Goal: Find specific page/section: Find specific page/section

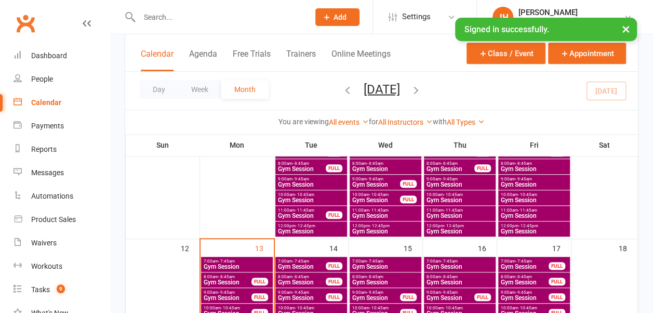
scroll to position [260, 0]
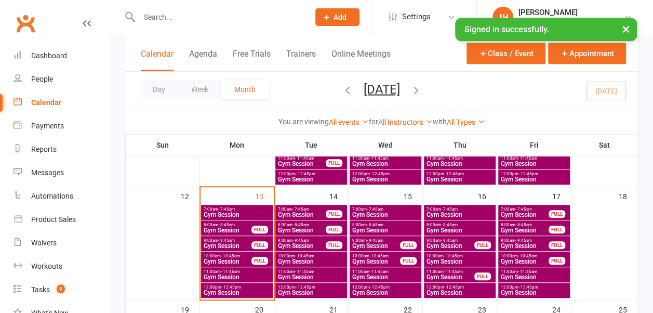
click at [221, 228] on span "Gym Session" at bounding box center [227, 230] width 49 height 6
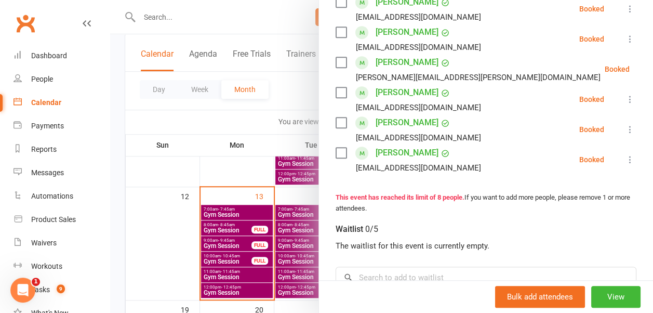
scroll to position [312, 0]
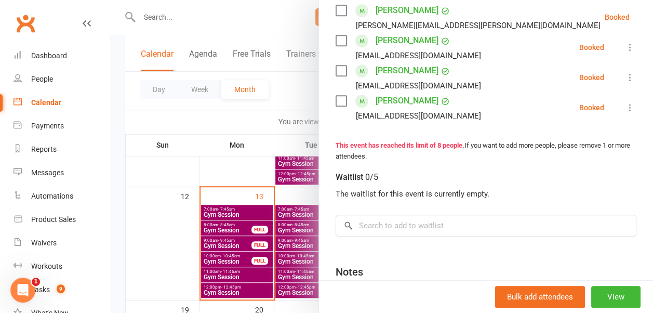
click at [258, 154] on div at bounding box center [381, 156] width 543 height 313
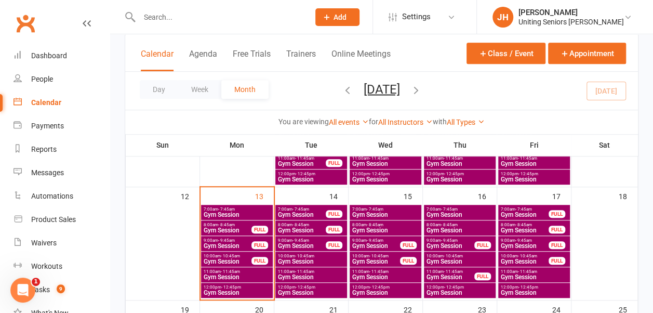
click at [234, 227] on span "Gym Session" at bounding box center [227, 230] width 49 height 6
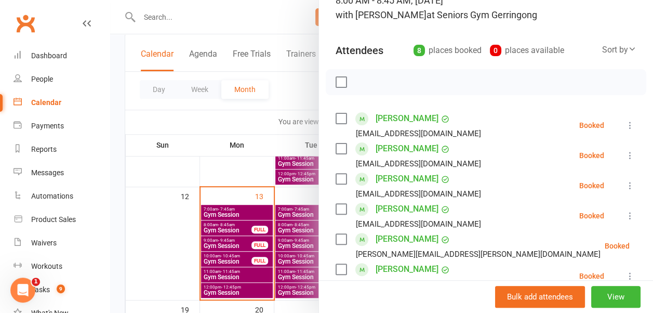
scroll to position [208, 0]
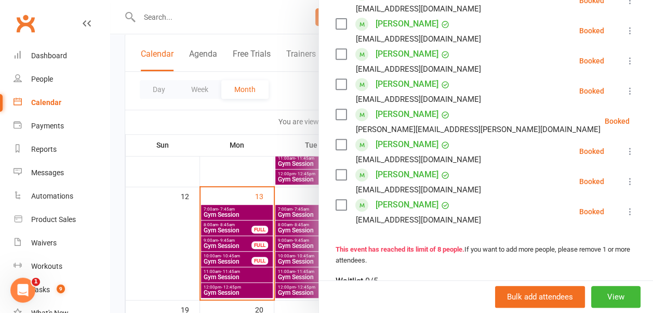
click at [238, 163] on div at bounding box center [381, 156] width 543 height 313
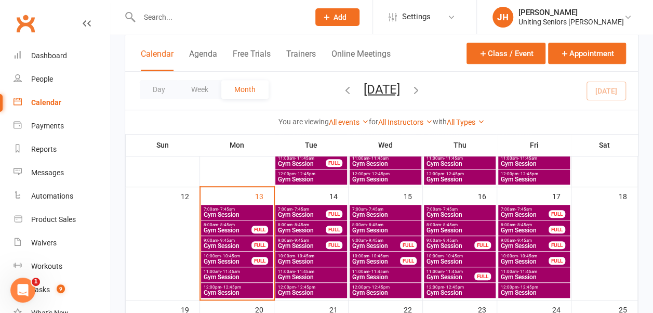
click at [238, 210] on span "7:00am - 7:45am" at bounding box center [237, 209] width 68 height 5
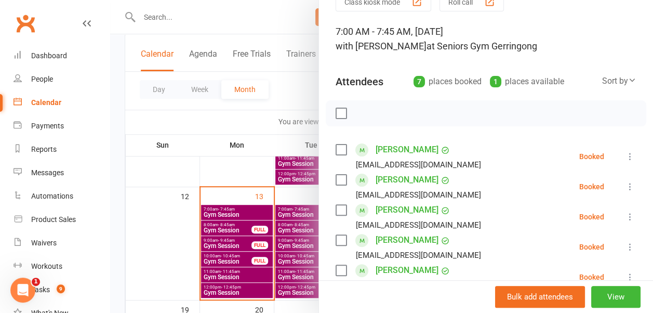
scroll to position [156, 0]
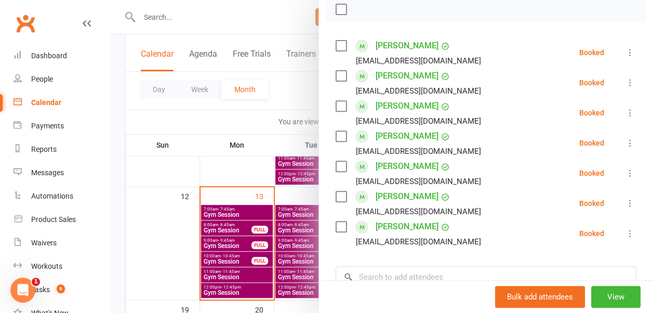
click at [336, 44] on label at bounding box center [341, 46] width 10 height 10
click at [336, 81] on div "[PERSON_NAME] [EMAIL_ADDRESS][DOMAIN_NAME]" at bounding box center [411, 83] width 150 height 30
click at [336, 75] on label at bounding box center [341, 76] width 10 height 10
click at [336, 109] on label at bounding box center [341, 106] width 10 height 10
click at [337, 131] on label at bounding box center [341, 136] width 10 height 10
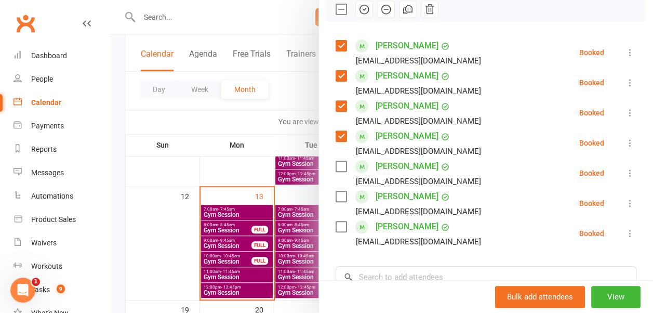
click at [337, 164] on label at bounding box center [341, 166] width 10 height 10
click at [336, 193] on label at bounding box center [341, 196] width 10 height 10
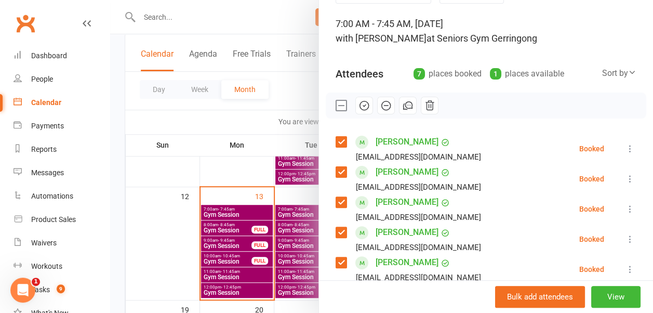
scroll to position [0, 0]
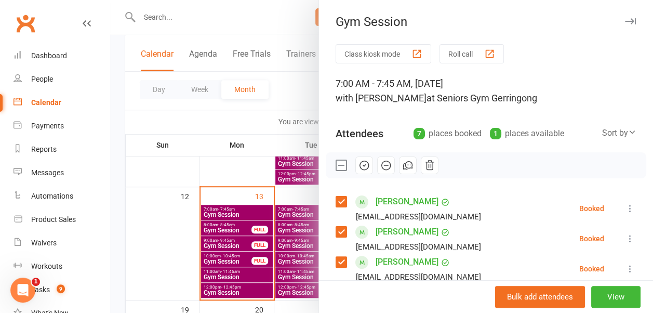
click at [358, 162] on icon "button" at bounding box center [363, 164] width 11 height 11
click at [279, 87] on div at bounding box center [381, 156] width 543 height 313
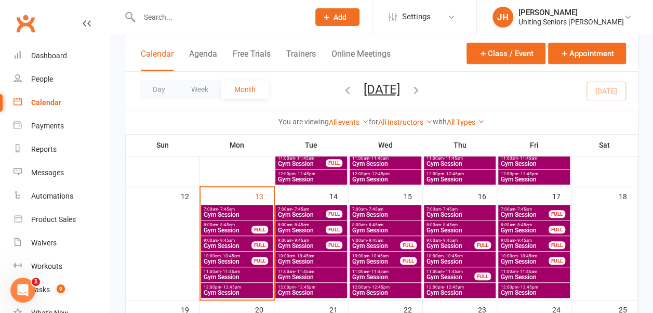
click at [422, 88] on icon "button" at bounding box center [415, 89] width 11 height 11
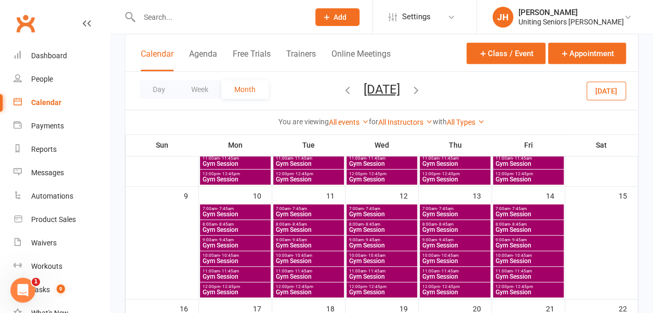
click at [422, 89] on icon "button" at bounding box center [415, 89] width 11 height 11
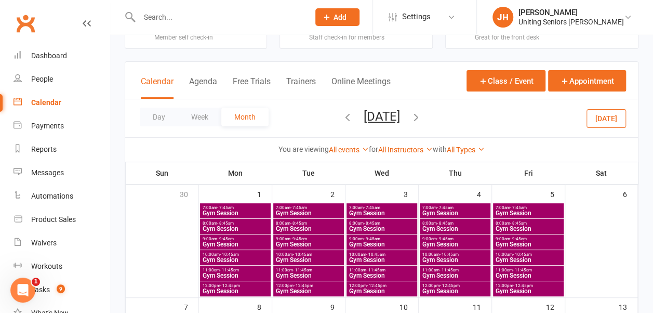
scroll to position [52, 0]
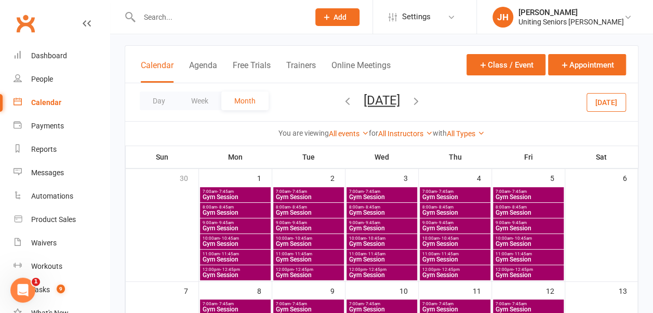
click at [533, 195] on span "Gym Session" at bounding box center [528, 197] width 66 height 6
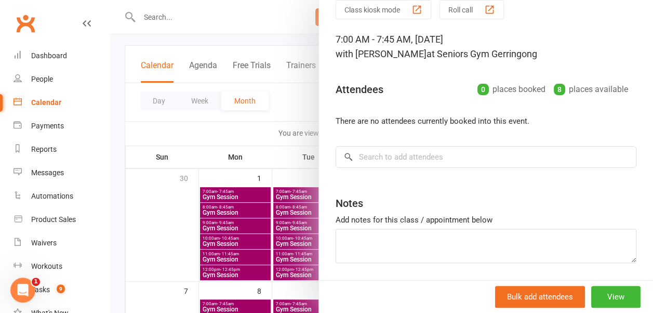
scroll to position [77, 0]
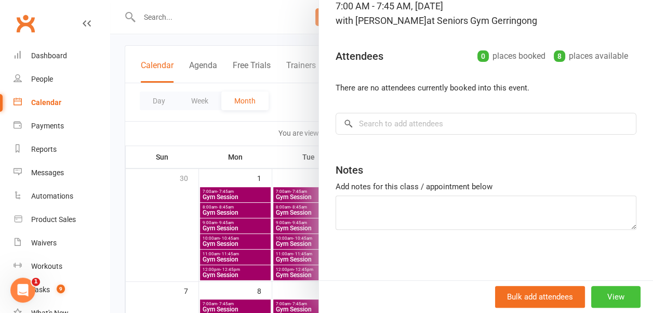
click at [599, 296] on button "View" at bounding box center [615, 297] width 49 height 22
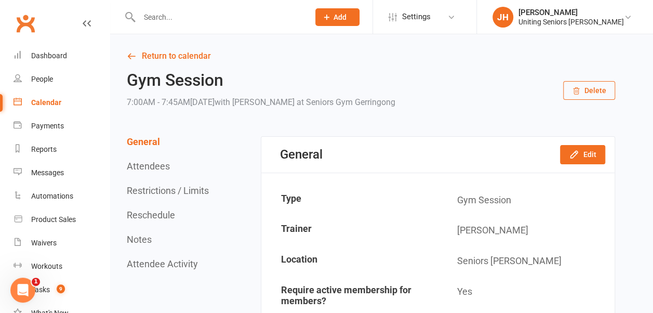
click at [575, 90] on icon "button" at bounding box center [576, 91] width 6 height 7
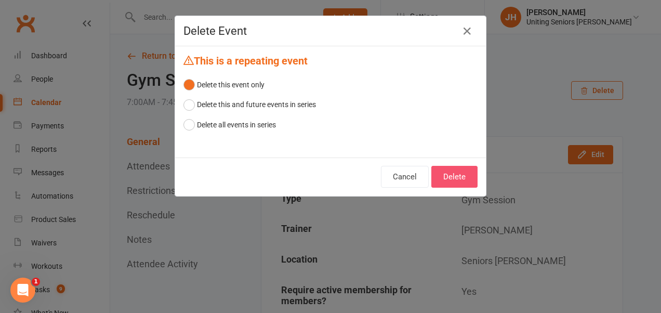
click at [445, 177] on button "Delete" at bounding box center [454, 177] width 46 height 22
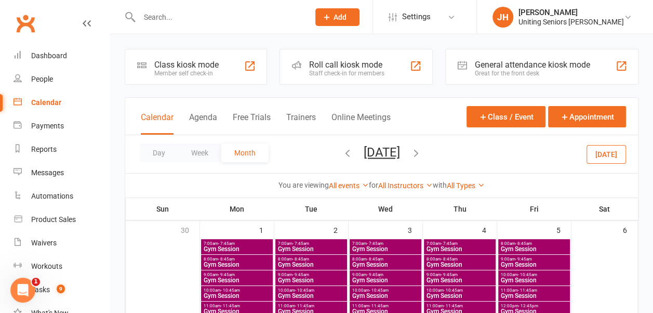
click at [529, 246] on span "Gym Session" at bounding box center [534, 249] width 68 height 6
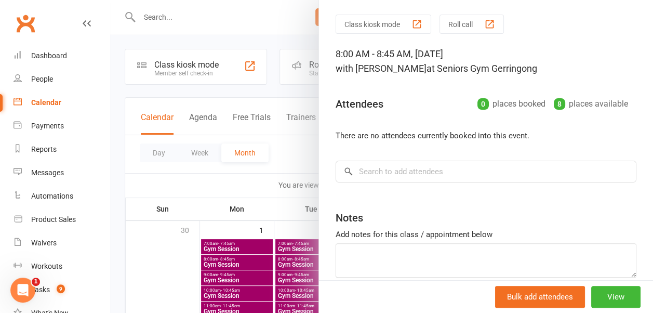
scroll to position [52, 0]
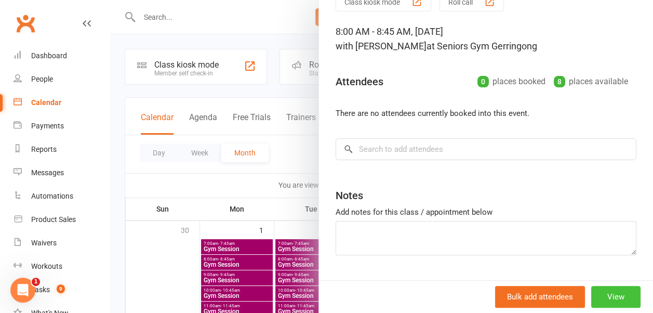
click at [591, 292] on button "View" at bounding box center [615, 297] width 49 height 22
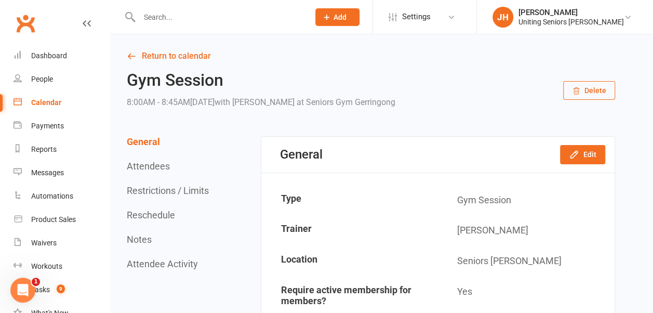
click at [599, 92] on button "Delete" at bounding box center [589, 90] width 52 height 19
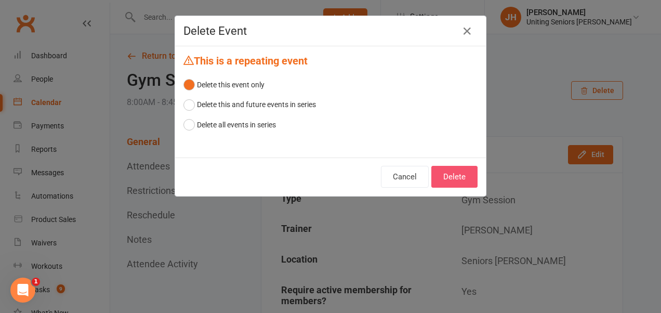
click at [467, 177] on button "Delete" at bounding box center [454, 177] width 46 height 22
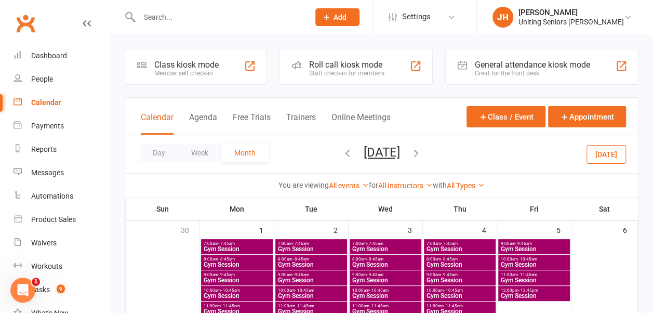
click at [544, 243] on span "9:00am - 9:45am" at bounding box center [534, 243] width 68 height 5
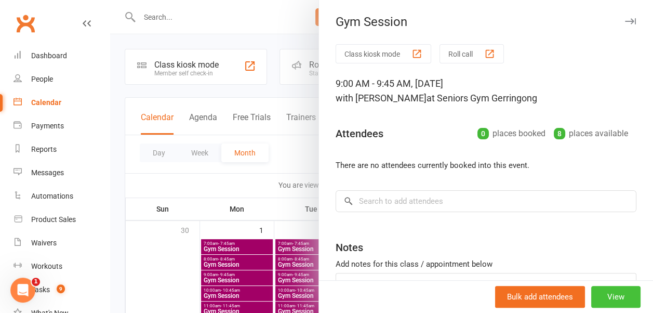
click at [593, 295] on button "View" at bounding box center [615, 297] width 49 height 22
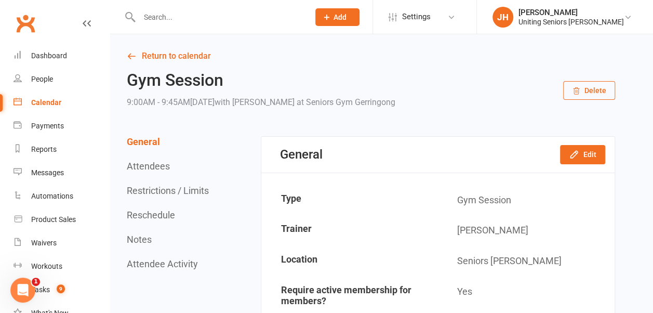
click at [586, 93] on button "Delete" at bounding box center [589, 90] width 52 height 19
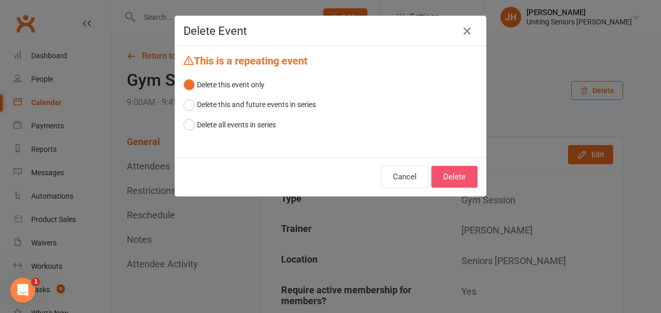
click at [451, 183] on button "Delete" at bounding box center [454, 177] width 46 height 22
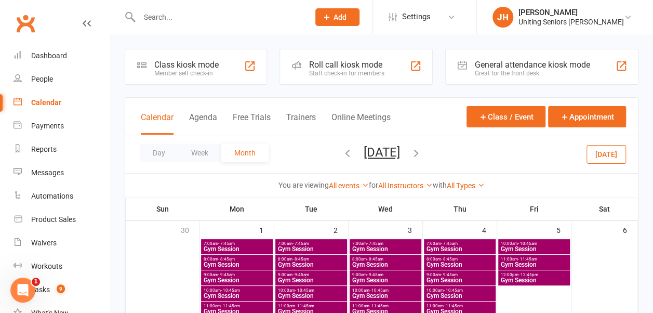
click at [536, 242] on span "- 10:45am" at bounding box center [527, 243] width 19 height 5
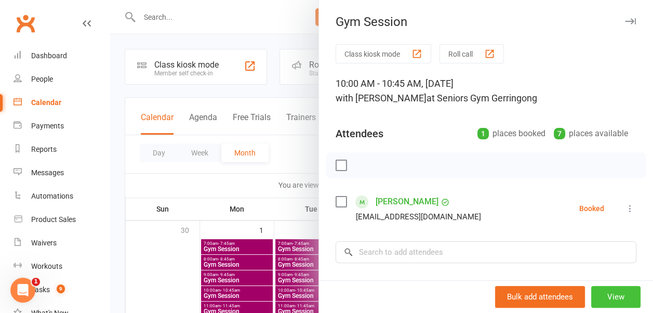
click at [604, 299] on button "View" at bounding box center [615, 297] width 49 height 22
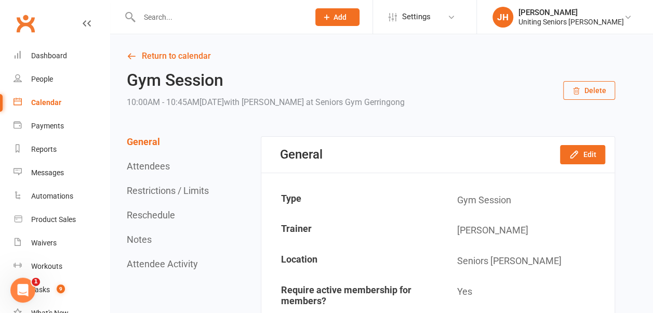
click at [584, 88] on button "Delete" at bounding box center [589, 90] width 52 height 19
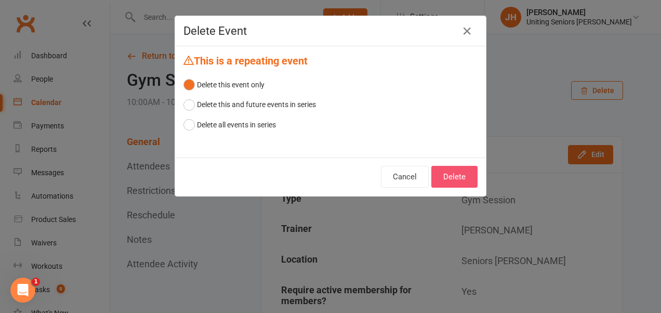
click at [469, 174] on button "Delete" at bounding box center [454, 177] width 46 height 22
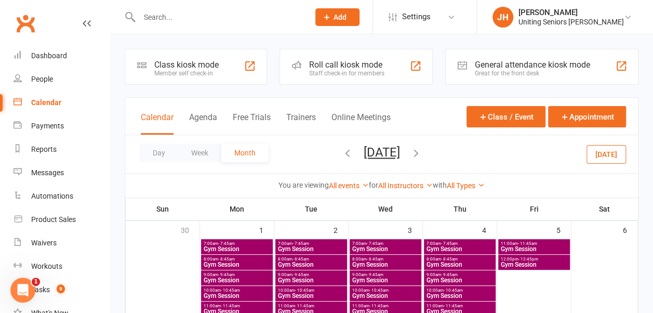
click at [552, 246] on span "Gym Session" at bounding box center [534, 249] width 68 height 6
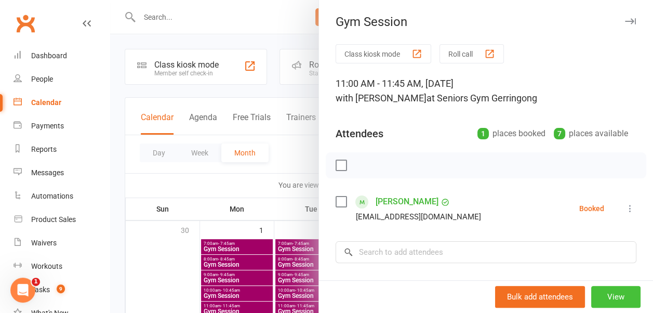
click at [591, 293] on button "View" at bounding box center [615, 297] width 49 height 22
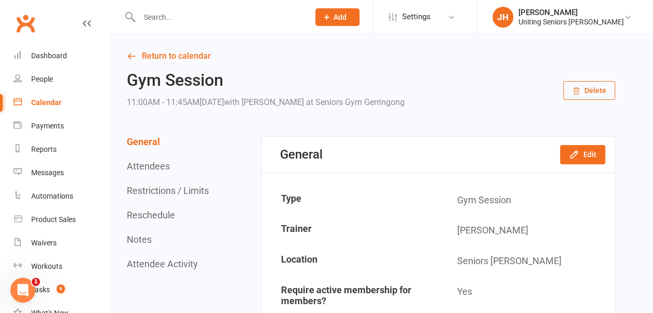
click at [571, 92] on button "Delete" at bounding box center [589, 90] width 52 height 19
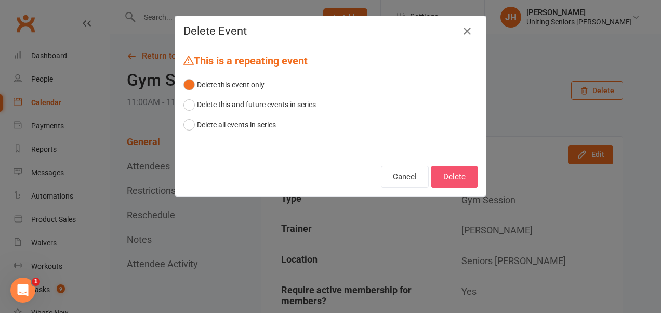
click at [457, 177] on button "Delete" at bounding box center [454, 177] width 46 height 22
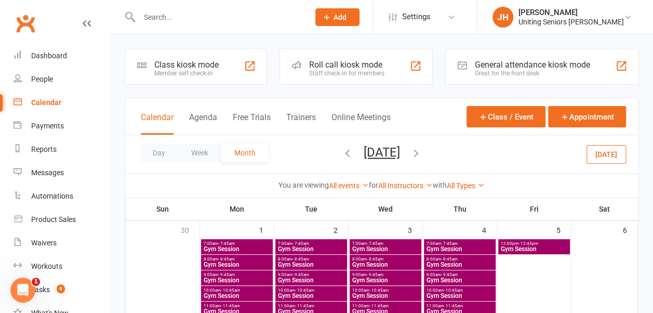
click at [523, 249] on span "Gym Session" at bounding box center [534, 249] width 68 height 6
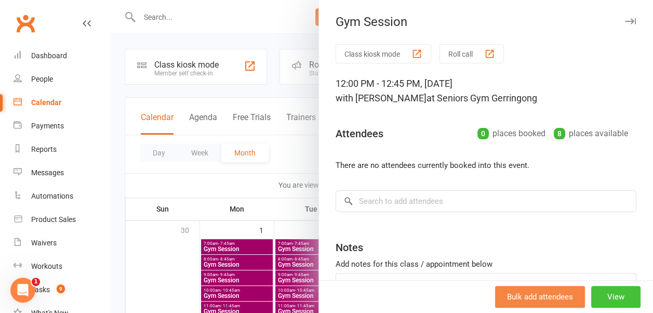
click at [591, 298] on button "View" at bounding box center [615, 297] width 49 height 22
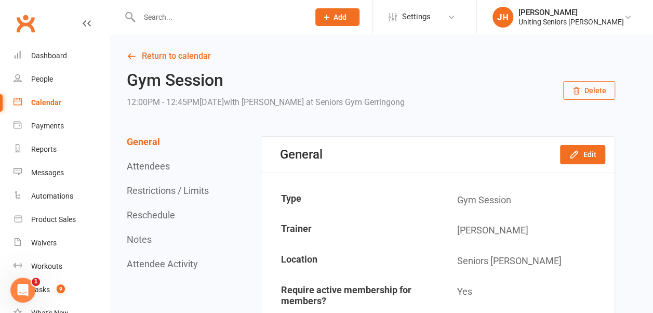
click at [580, 89] on icon "button" at bounding box center [576, 91] width 8 height 8
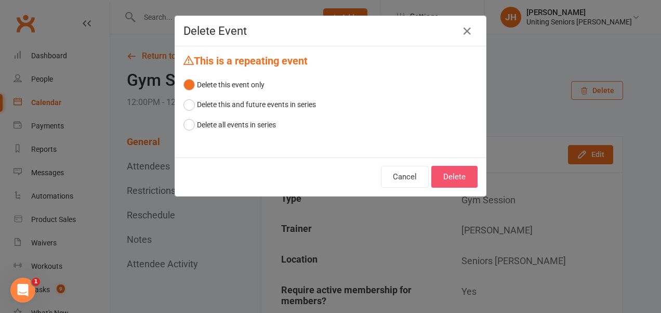
click at [464, 170] on button "Delete" at bounding box center [454, 177] width 46 height 22
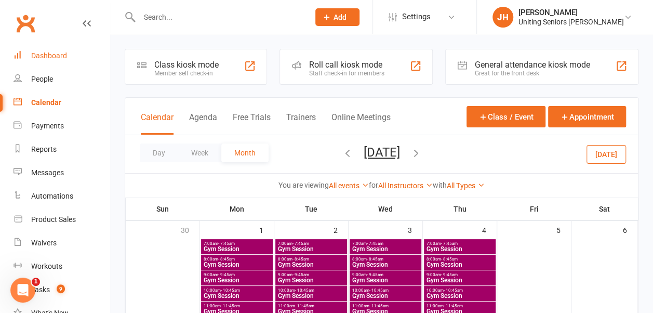
click at [58, 57] on div "Dashboard" at bounding box center [49, 55] width 36 height 8
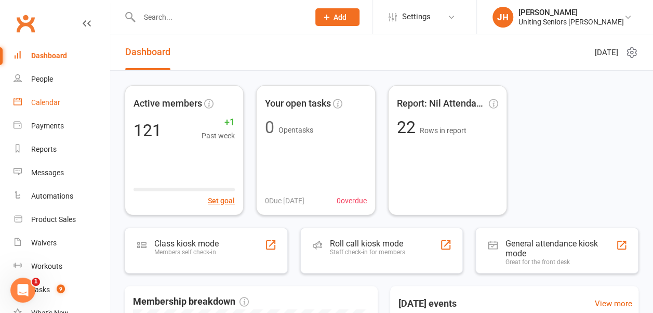
click at [54, 99] on div "Calendar" at bounding box center [45, 102] width 29 height 8
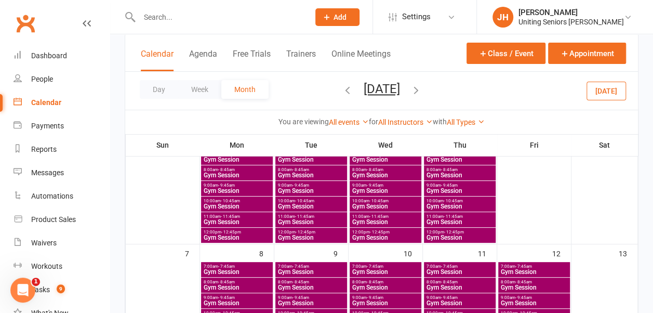
scroll to position [104, 0]
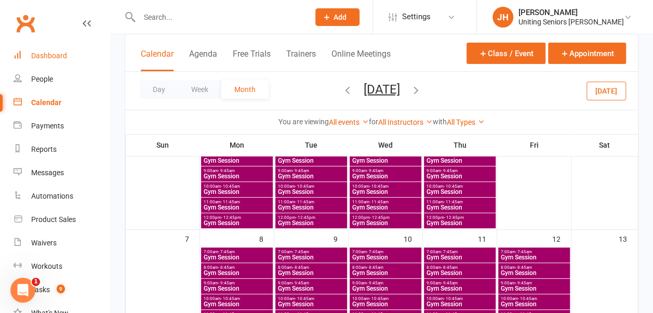
click at [58, 56] on div "Dashboard" at bounding box center [49, 55] width 36 height 8
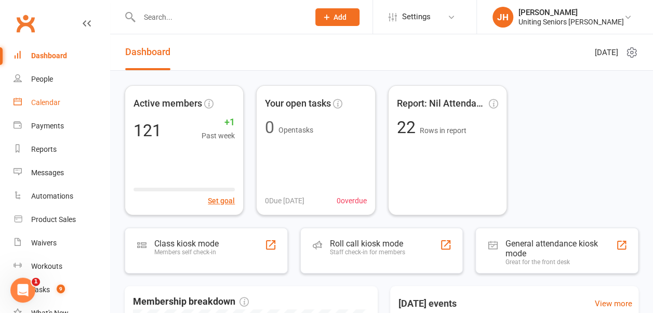
click at [58, 104] on div "Calendar" at bounding box center [45, 102] width 29 height 8
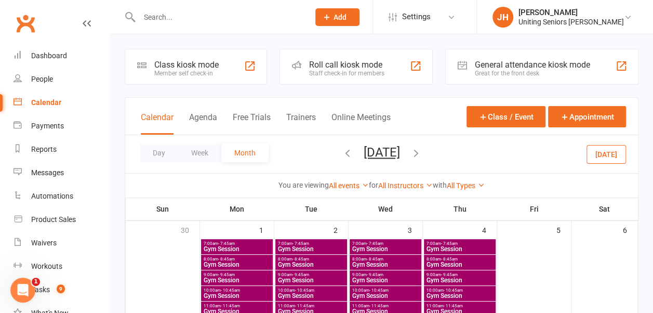
click at [226, 17] on input "text" at bounding box center [219, 17] width 166 height 15
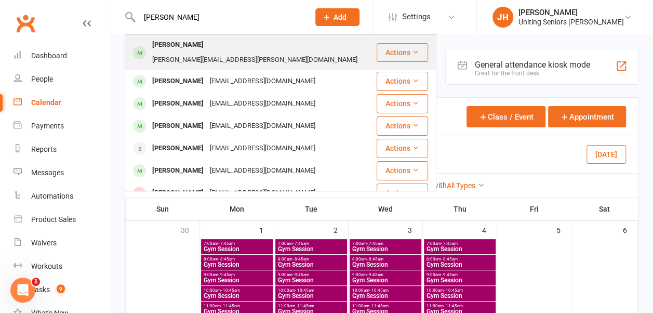
type input "[PERSON_NAME]"
click at [210, 52] on div "[PERSON_NAME][EMAIL_ADDRESS][PERSON_NAME][DOMAIN_NAME]" at bounding box center [254, 59] width 211 height 15
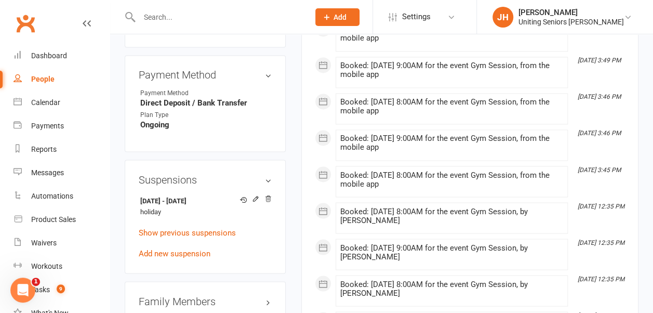
scroll to position [819, 0]
